Goal: Transaction & Acquisition: Purchase product/service

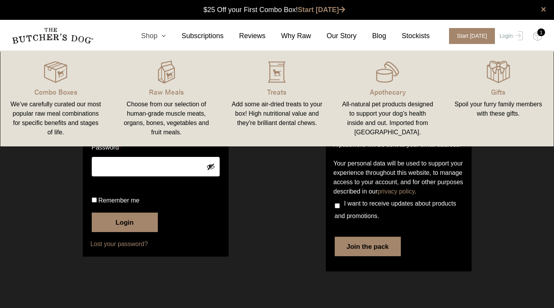
click at [166, 36] on icon at bounding box center [162, 35] width 9 height 7
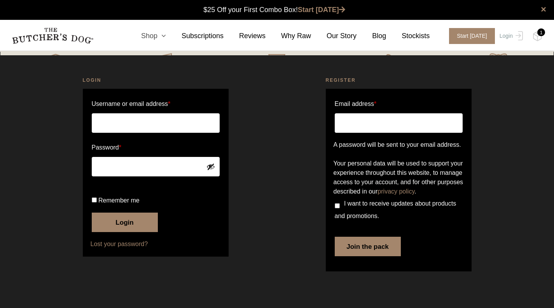
click at [166, 33] on icon at bounding box center [162, 35] width 9 height 7
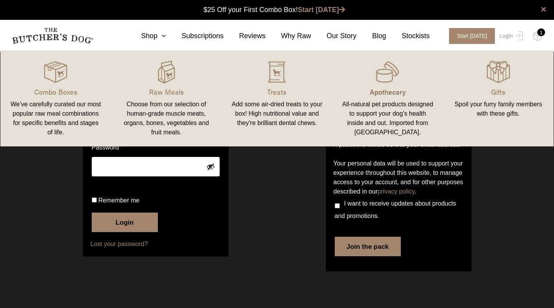
click at [390, 95] on p "Apothecary" at bounding box center [388, 91] width 92 height 11
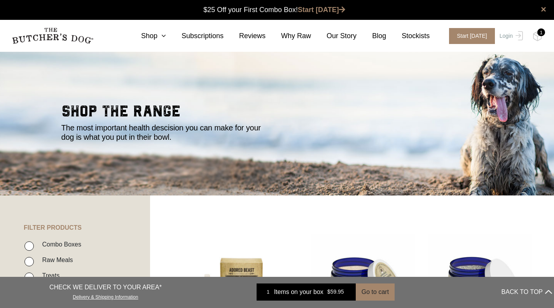
drag, startPoint x: 558, startPoint y: 38, endPoint x: 539, endPoint y: 34, distance: 19.5
click at [539, 34] on div "1" at bounding box center [542, 32] width 8 height 8
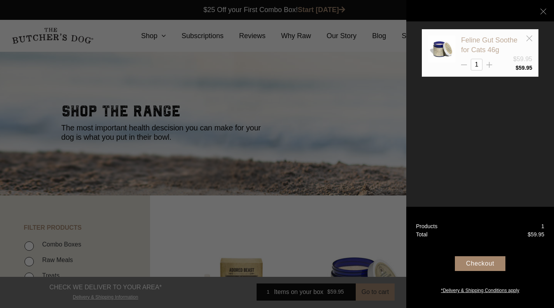
click at [487, 43] on link "Feline Gut Soothe for Cats 46g" at bounding box center [489, 45] width 56 height 18
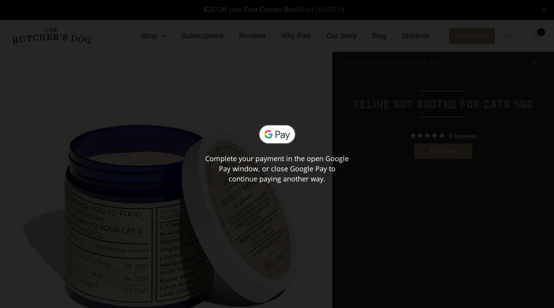
click at [403, 175] on div "Complete your payment in the open Google Pay window, or close Google Pay to con…" at bounding box center [277, 154] width 554 height 60
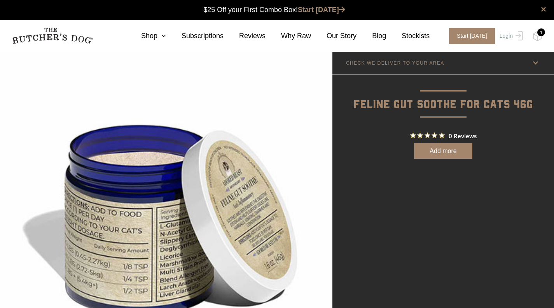
click at [82, 92] on img at bounding box center [166, 217] width 333 height 333
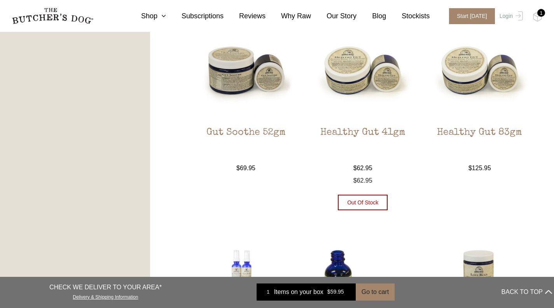
scroll to position [629, 0]
